Goal: Task Accomplishment & Management: Manage account settings

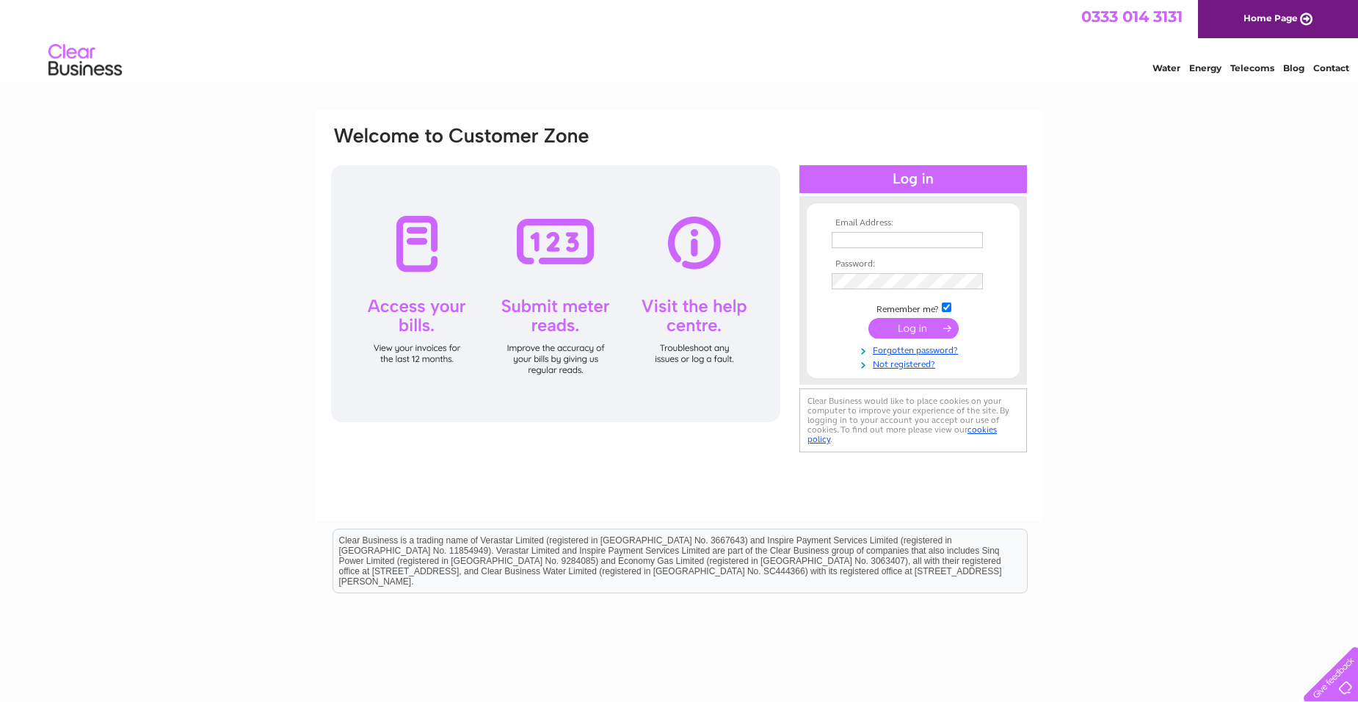
type input "fran.cowton@gmail.com"
click at [892, 327] on input "submit" at bounding box center [913, 328] width 90 height 21
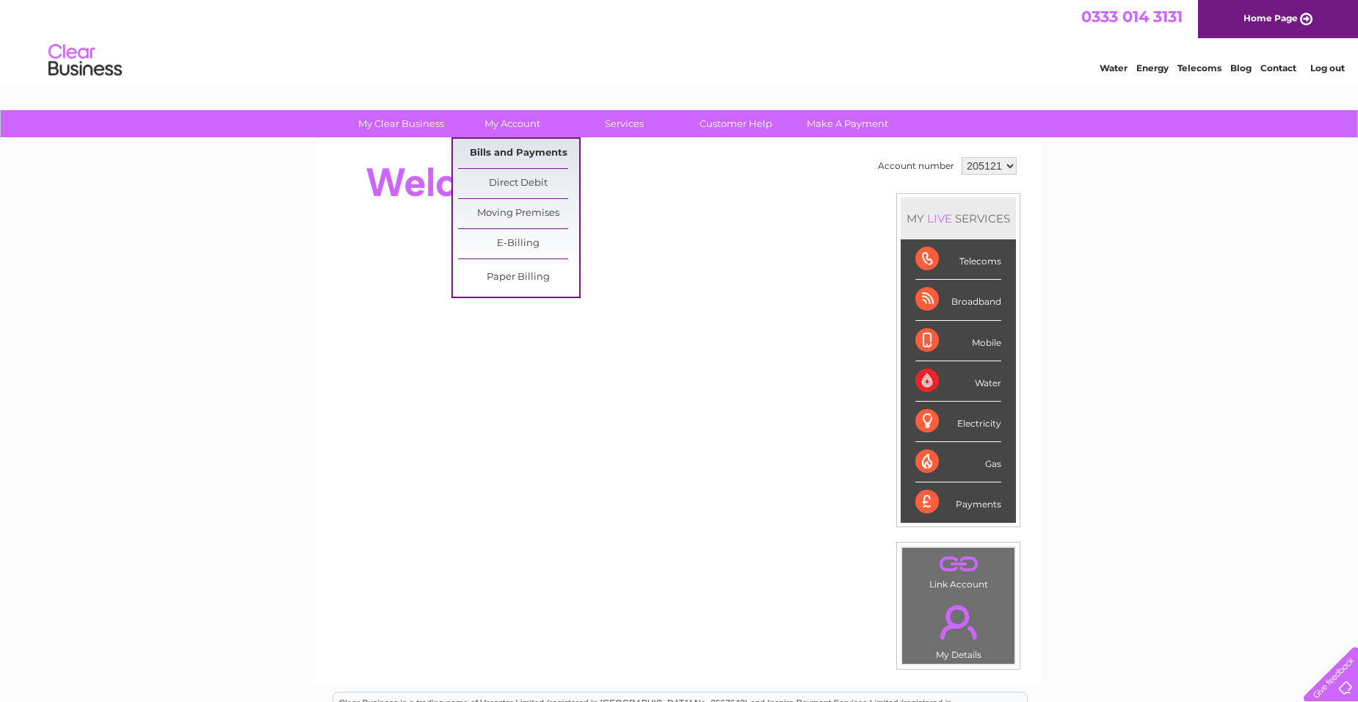
click at [517, 154] on link "Bills and Payments" at bounding box center [518, 153] width 121 height 29
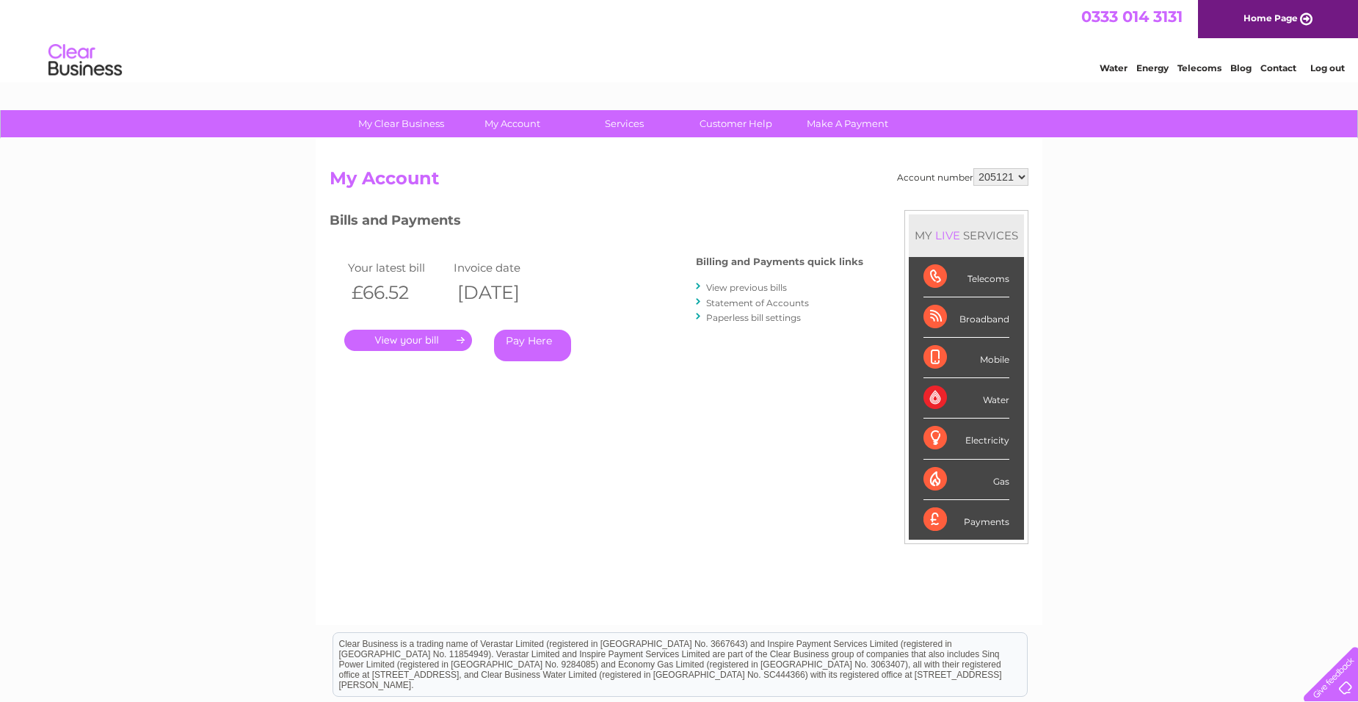
click at [416, 340] on link "." at bounding box center [408, 340] width 128 height 21
